Goal: Obtain resource: Download file/media

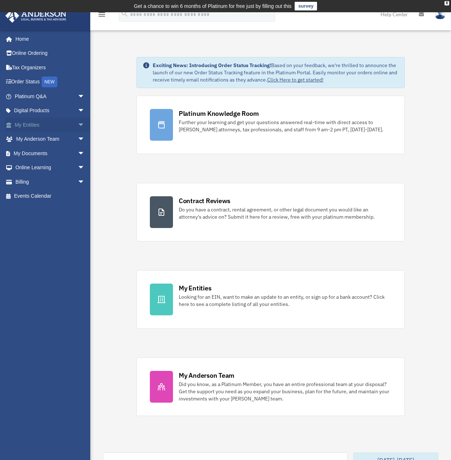
click at [78, 125] on span "arrow_drop_down" at bounding box center [85, 125] width 14 height 15
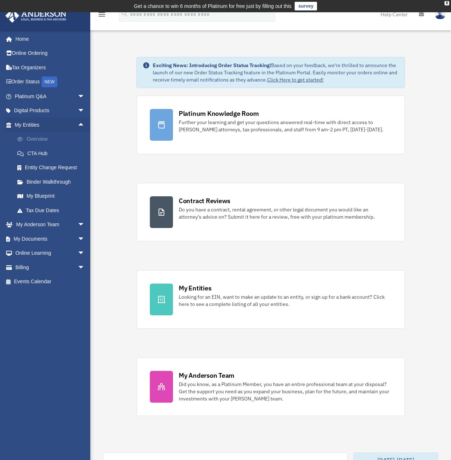
click at [45, 138] on link "Overview" at bounding box center [53, 139] width 86 height 14
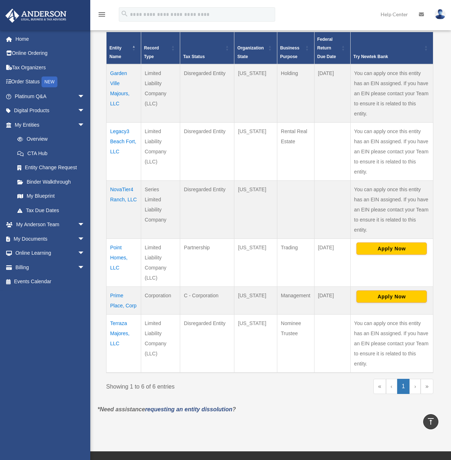
scroll to position [180, 0]
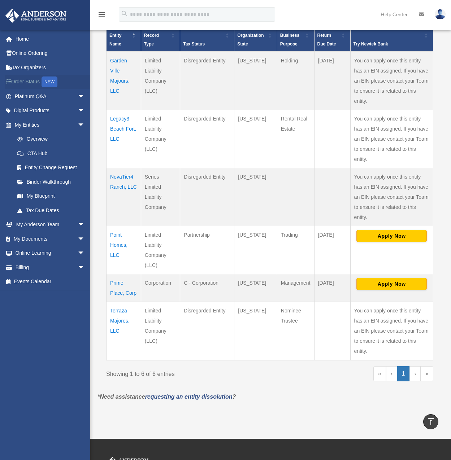
click at [34, 80] on link "Order Status NEW" at bounding box center [50, 82] width 91 height 15
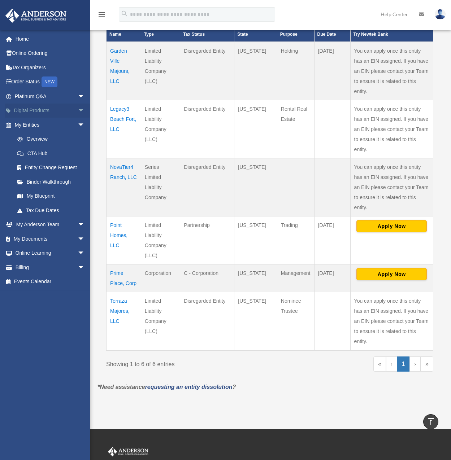
scroll to position [193, 0]
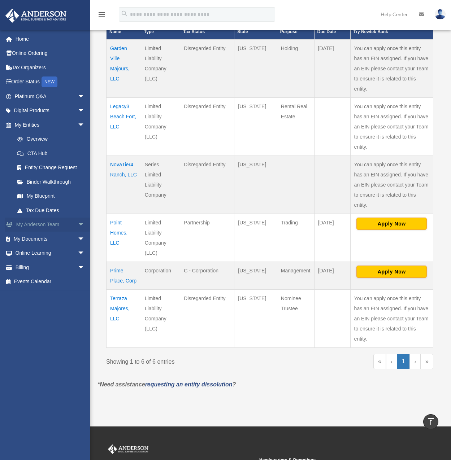
click at [78, 225] on span "arrow_drop_down" at bounding box center [85, 225] width 14 height 15
click at [78, 225] on span "arrow_drop_up" at bounding box center [85, 225] width 14 height 15
click at [78, 239] on span "arrow_drop_down" at bounding box center [85, 239] width 14 height 15
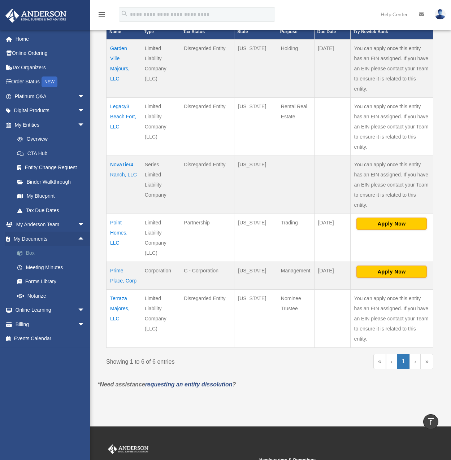
click at [33, 253] on link "Box" at bounding box center [53, 253] width 86 height 14
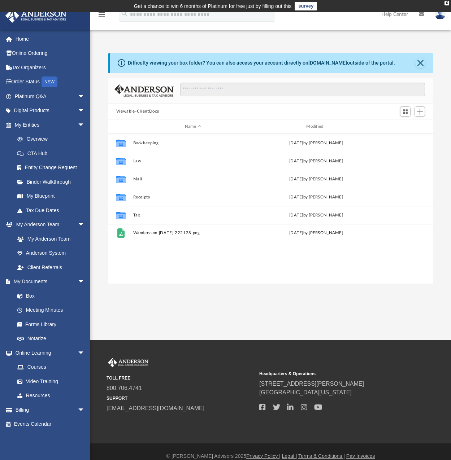
scroll to position [159, 319]
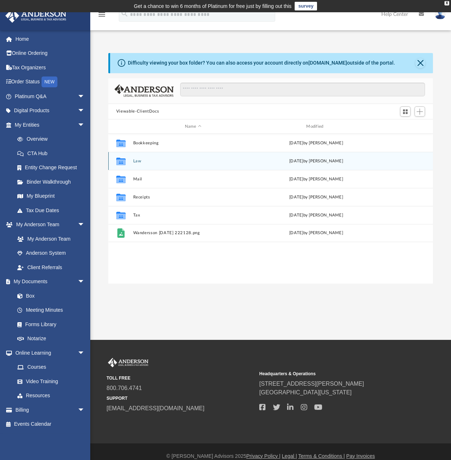
click at [136, 162] on button "Law" at bounding box center [193, 161] width 120 height 5
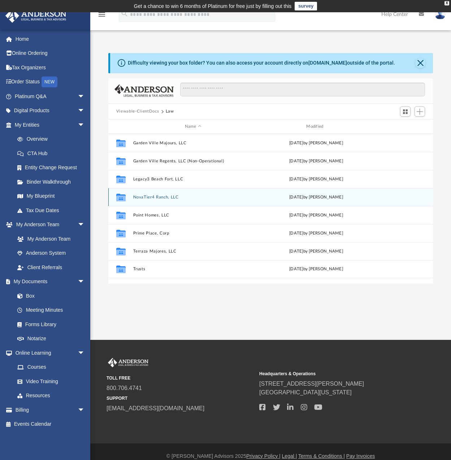
click at [167, 196] on button "NovaTier4 Ranch, LLC" at bounding box center [193, 197] width 120 height 5
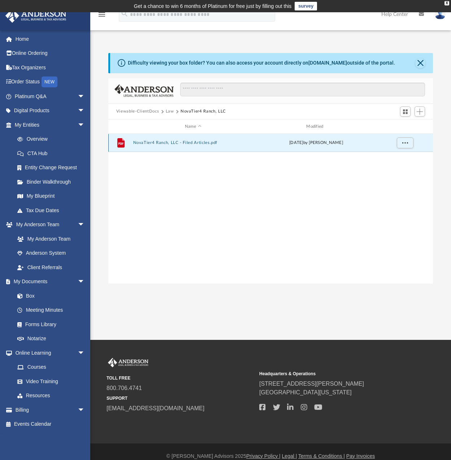
click at [174, 141] on button "NovaTier4 Ranch, LLC - Filed Articles.pdf" at bounding box center [193, 143] width 120 height 5
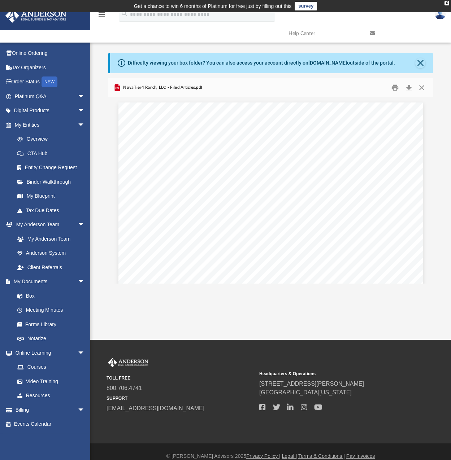
scroll to position [108, 0]
click at [407, 87] on button "Download" at bounding box center [408, 87] width 13 height 11
click at [425, 88] on button "Close" at bounding box center [421, 87] width 13 height 11
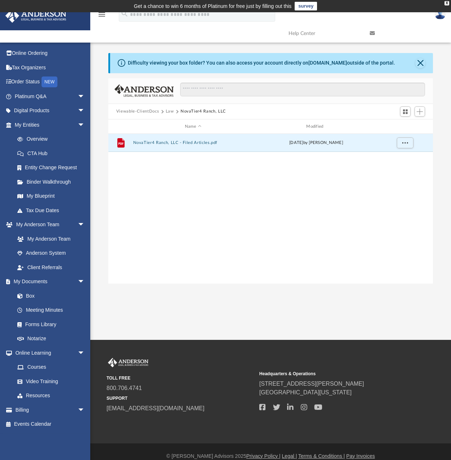
click at [168, 289] on div "App wvitorio@hotmail.com Sign Out wvitorio@hotmail.com Home Online Ordering Tax…" at bounding box center [225, 176] width 451 height 328
click at [416, 61] on button "Close" at bounding box center [420, 63] width 10 height 10
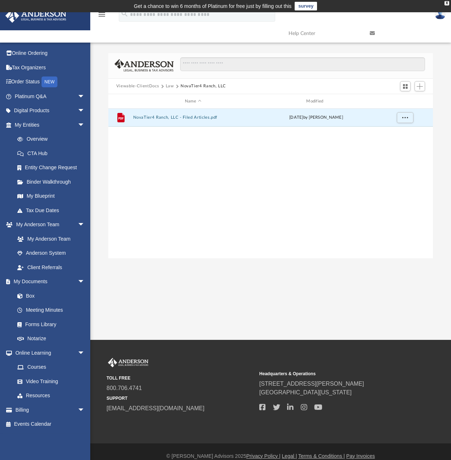
click at [171, 84] on button "Law" at bounding box center [170, 86] width 8 height 6
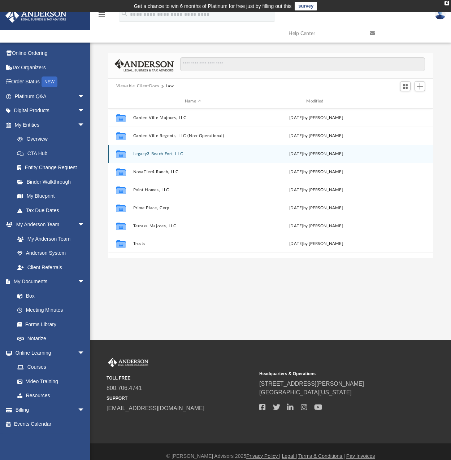
click at [164, 153] on button "Legacy3 Beach Fort, LLC" at bounding box center [193, 154] width 120 height 5
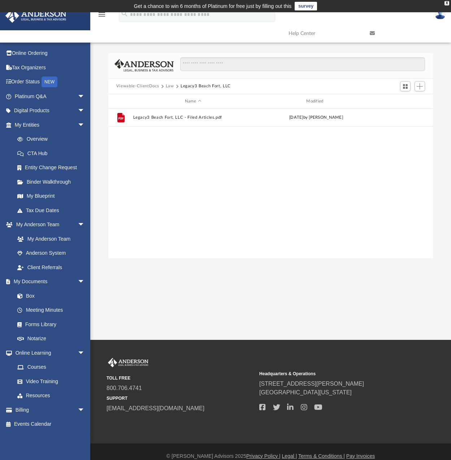
click at [169, 85] on button "Law" at bounding box center [170, 86] width 8 height 6
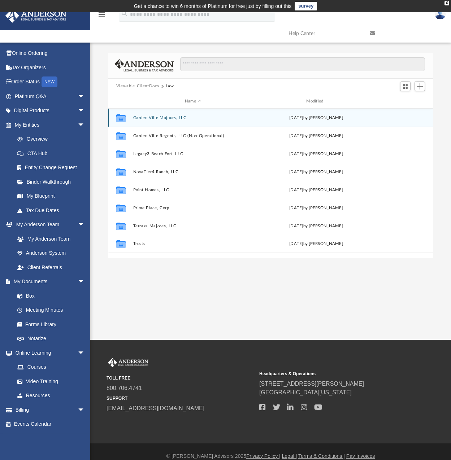
click at [159, 118] on button "Garden Ville Majours, LLC" at bounding box center [193, 117] width 120 height 5
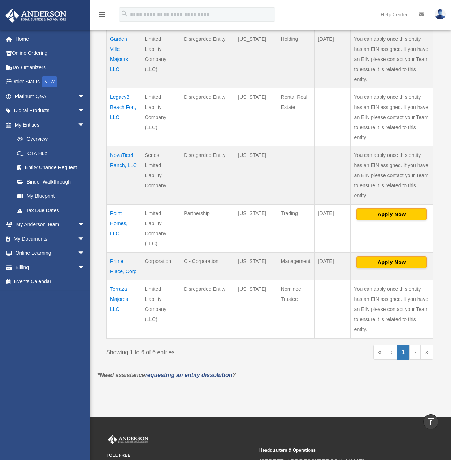
scroll to position [205, 0]
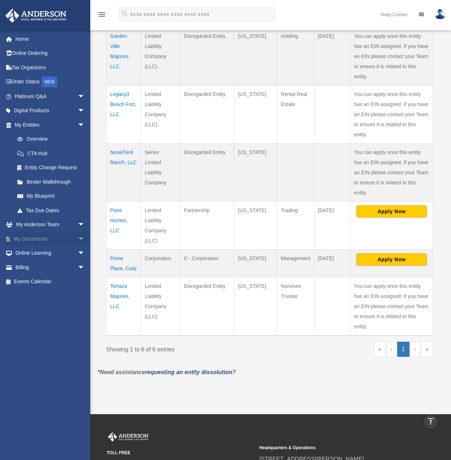
click at [78, 239] on span "arrow_drop_down" at bounding box center [85, 239] width 14 height 15
click at [31, 255] on link "Box" at bounding box center [53, 253] width 86 height 14
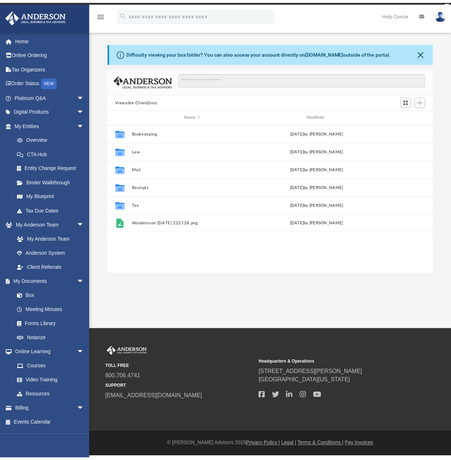
scroll to position [159, 319]
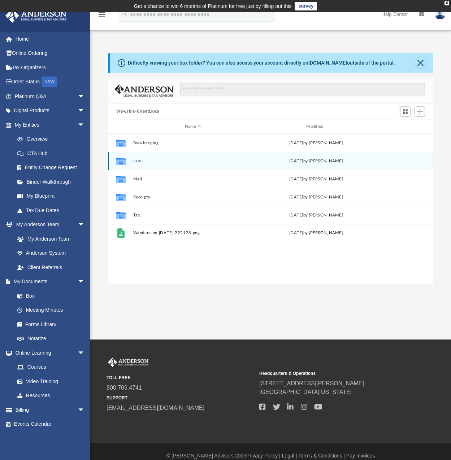
click at [137, 160] on button "Law" at bounding box center [193, 161] width 120 height 5
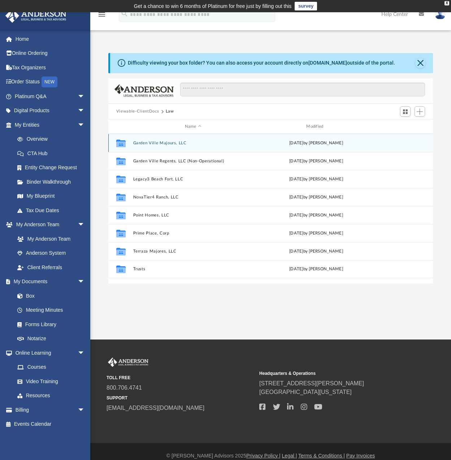
click at [144, 142] on button "Garden Ville Majours, LLC" at bounding box center [193, 143] width 120 height 5
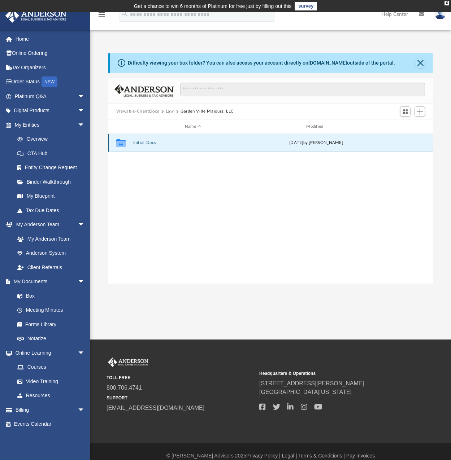
click at [151, 142] on button "Initial Docs" at bounding box center [193, 143] width 120 height 5
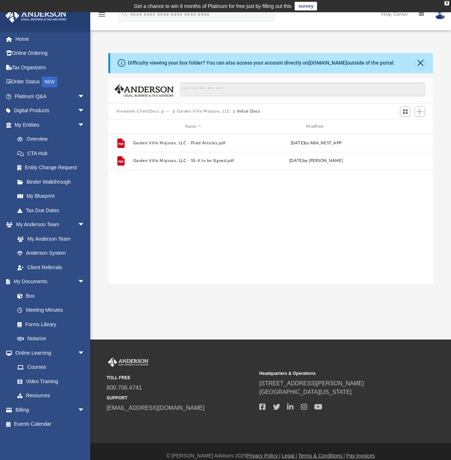
click at [168, 111] on button "···" at bounding box center [168, 111] width 5 height 6
click at [174, 125] on li "Law" at bounding box center [173, 125] width 8 height 8
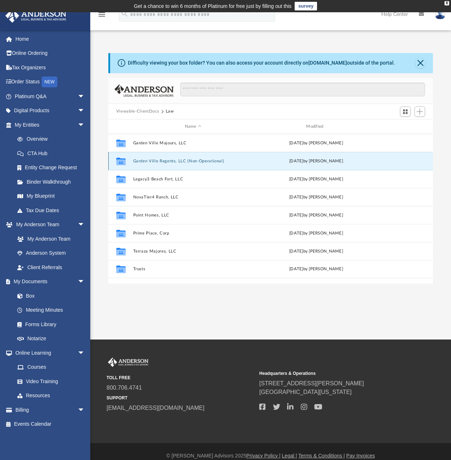
click at [172, 159] on button "Garden Ville Regents, LLC (Non-Operational)" at bounding box center [193, 161] width 120 height 5
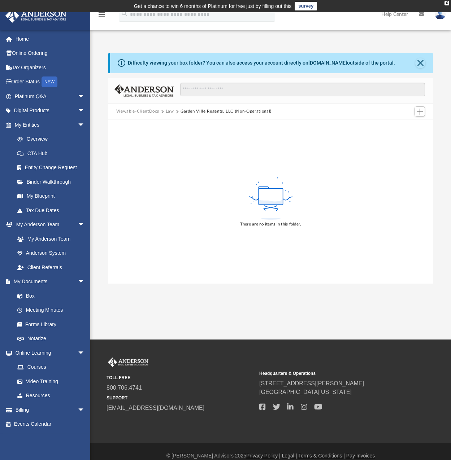
click at [170, 109] on button "Law" at bounding box center [170, 111] width 8 height 6
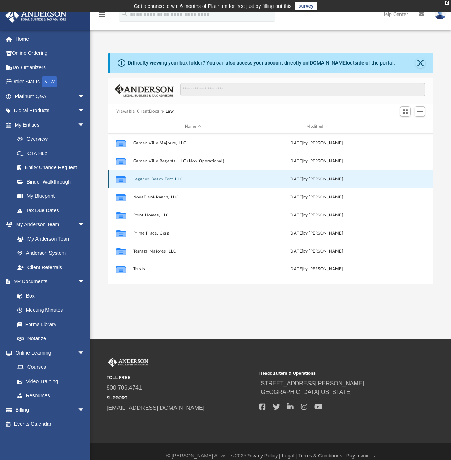
click at [147, 178] on button "Legacy3 Beach Fort, LLC" at bounding box center [193, 179] width 120 height 5
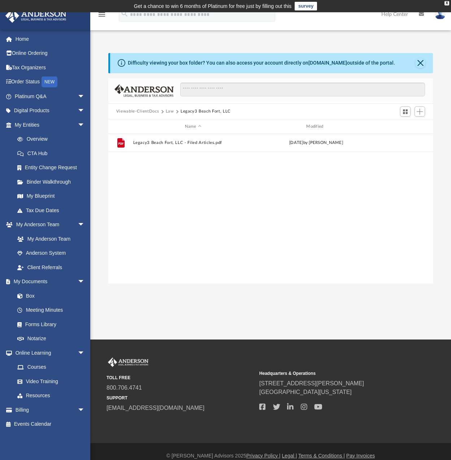
click at [167, 110] on button "Law" at bounding box center [170, 111] width 8 height 6
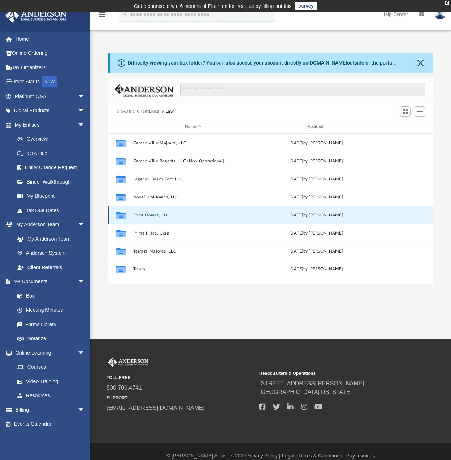
click at [150, 214] on button "Point Homes, LLC" at bounding box center [193, 215] width 120 height 5
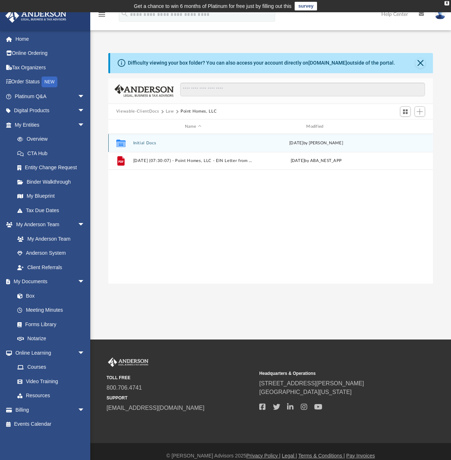
click at [146, 143] on button "Initial Docs" at bounding box center [193, 143] width 120 height 5
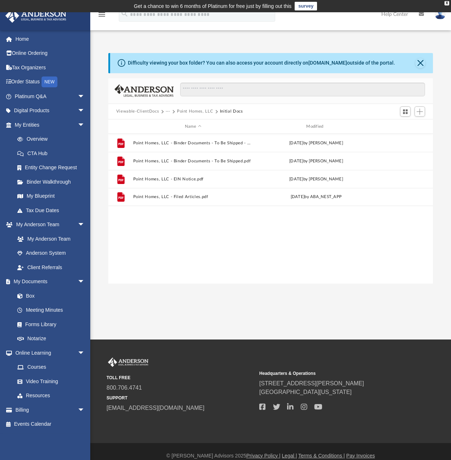
click at [167, 113] on button "···" at bounding box center [168, 111] width 5 height 6
click at [171, 124] on li "Law" at bounding box center [173, 125] width 8 height 8
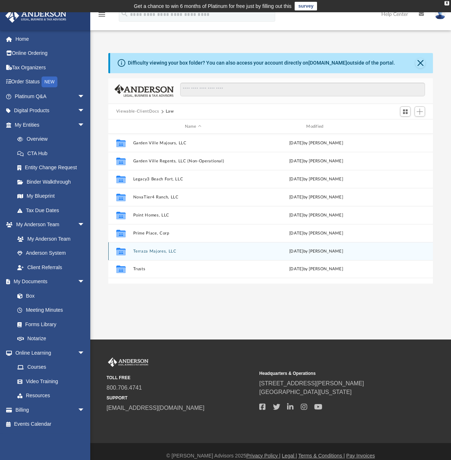
click at [150, 250] on button "Terraza Majores, LLC" at bounding box center [193, 251] width 120 height 5
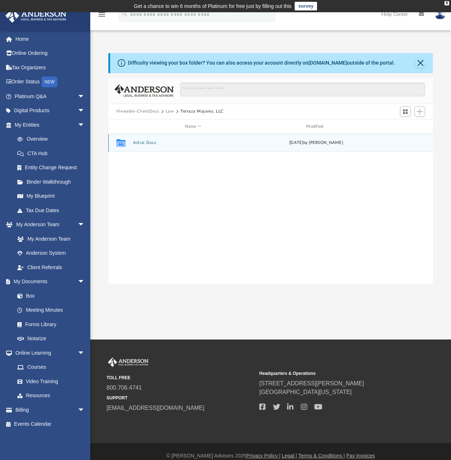
click at [150, 142] on button "Initial Docs" at bounding box center [193, 143] width 120 height 5
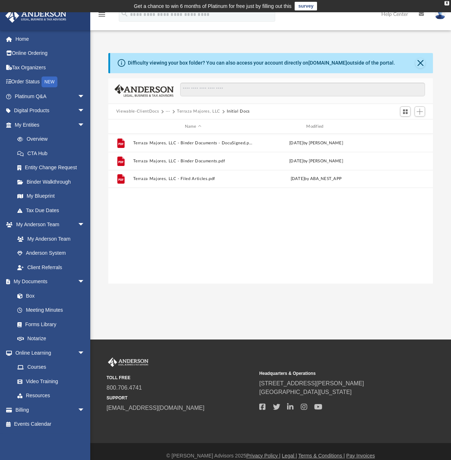
click at [166, 112] on button "···" at bounding box center [168, 111] width 5 height 6
click at [174, 126] on li "Law" at bounding box center [173, 125] width 8 height 8
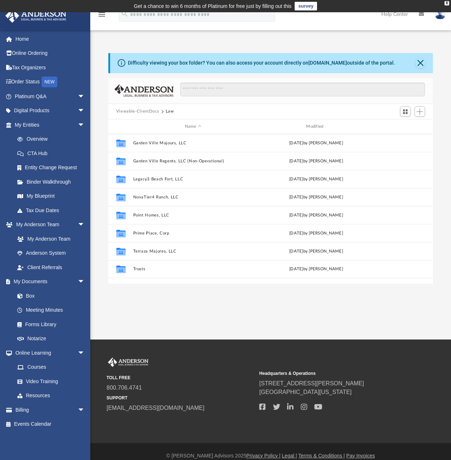
click at [157, 305] on div "App [EMAIL_ADDRESS][DOMAIN_NAME] Sign Out [EMAIL_ADDRESS][DOMAIN_NAME] Home Onl…" at bounding box center [225, 175] width 451 height 327
